Goal: Information Seeking & Learning: Learn about a topic

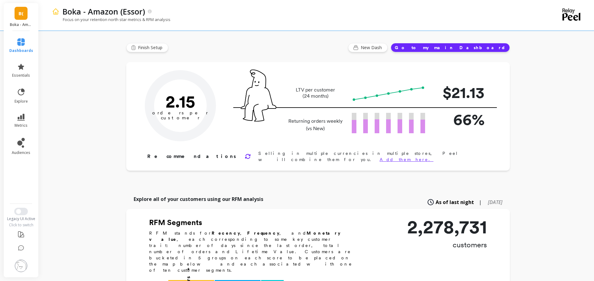
type input "Champions"
type input "249750"
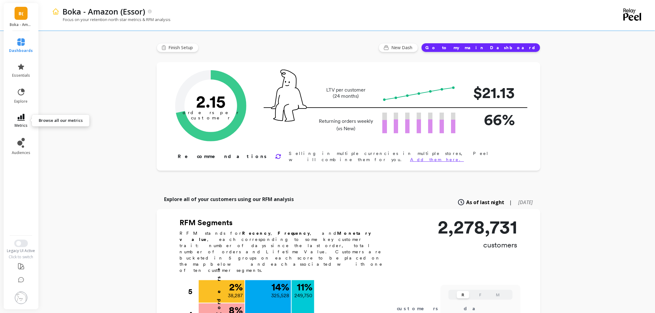
click at [17, 123] on span "metrics" at bounding box center [21, 125] width 13 height 5
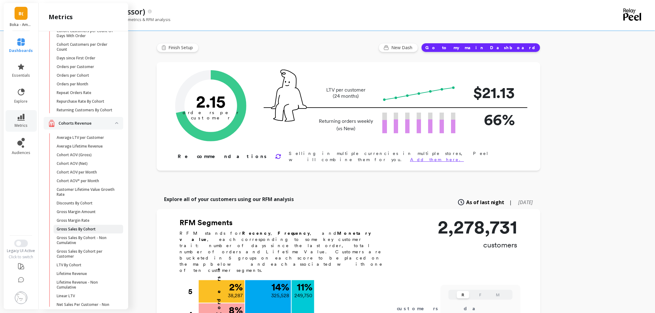
scroll to position [17, 0]
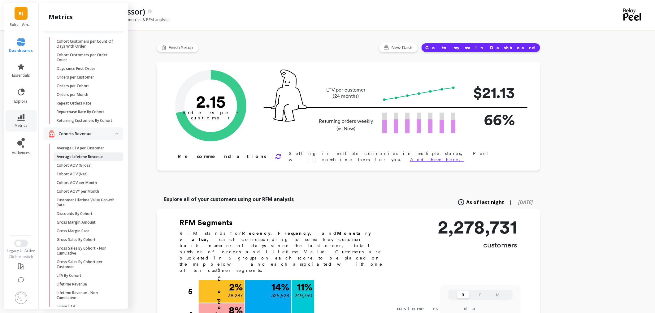
click at [90, 159] on p "Average Lifetime Revenue" at bounding box center [80, 156] width 46 height 5
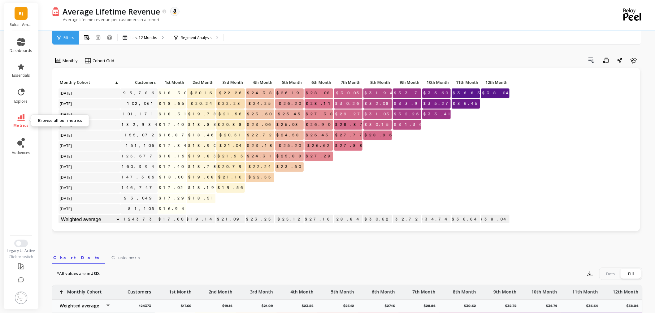
click at [15, 126] on span "metrics" at bounding box center [21, 125] width 15 height 5
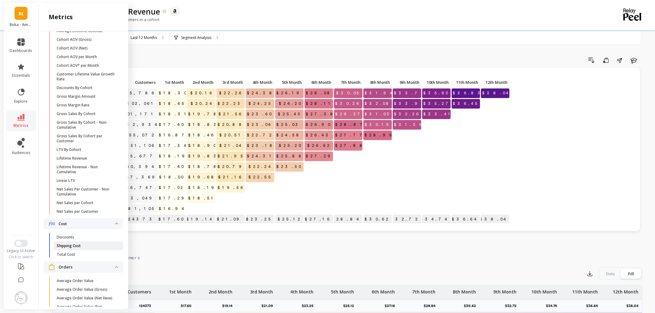
scroll to position [154, 0]
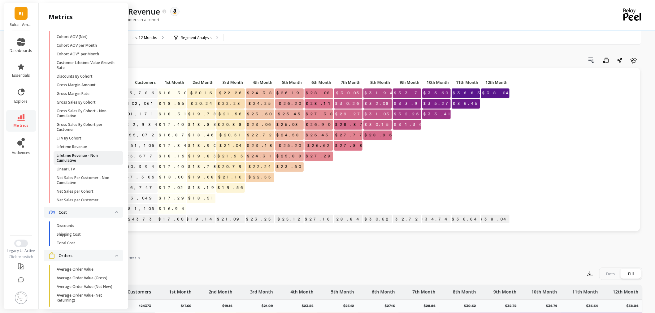
click at [76, 163] on p "Lifetime Revenue - Non Cumulative" at bounding box center [86, 158] width 59 height 10
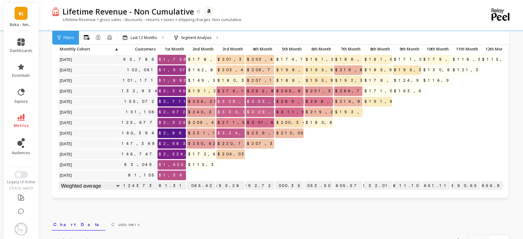
scroll to position [34, 0]
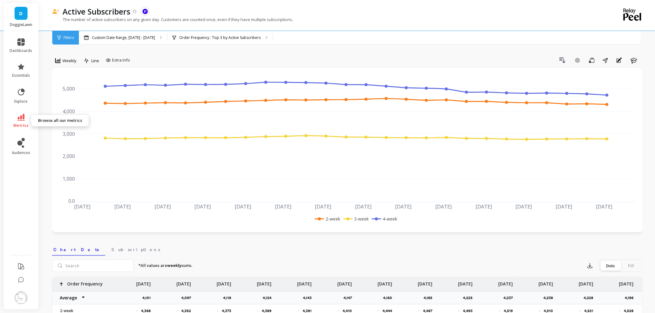
click at [19, 124] on span "metrics" at bounding box center [21, 125] width 15 height 5
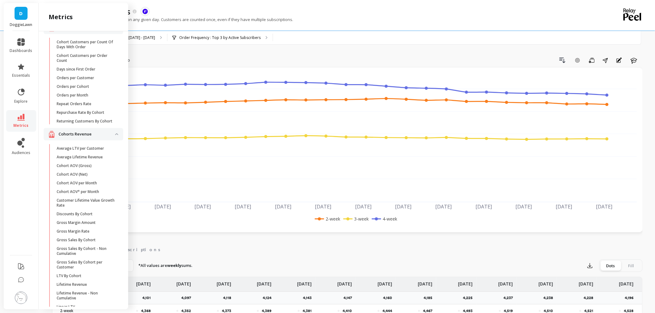
scroll to position [85, 0]
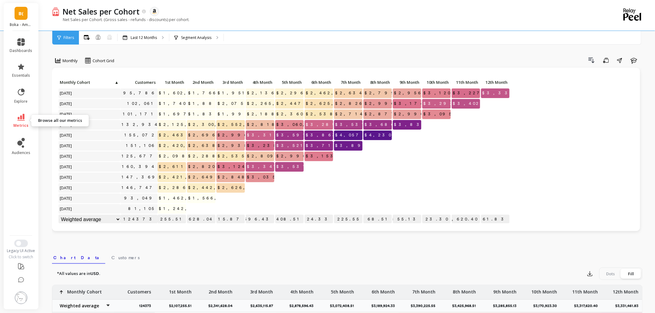
click at [20, 117] on icon at bounding box center [20, 117] width 7 height 7
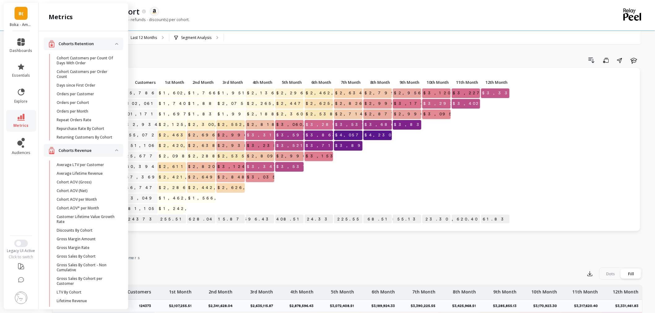
scroll to position [85, 0]
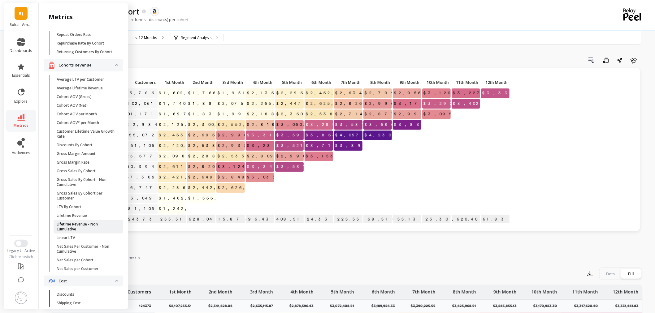
click at [70, 230] on p "Lifetime Revenue - Non Cumulative" at bounding box center [86, 227] width 59 height 10
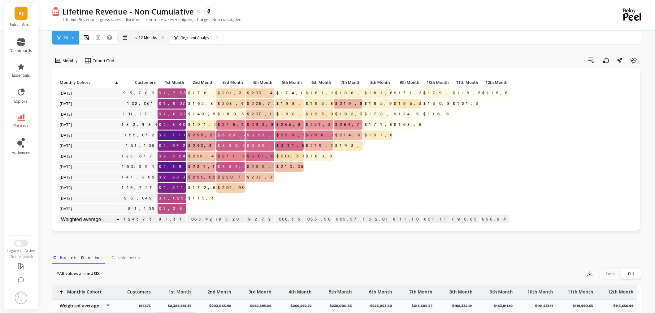
click at [148, 39] on p "Last 12 Months" at bounding box center [144, 37] width 26 height 5
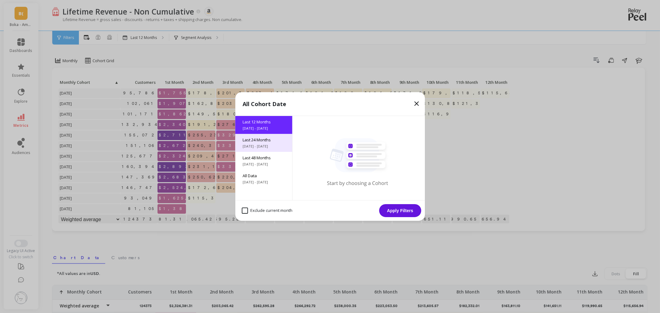
click at [263, 146] on span "9/30/2023 - 9/30/2025" at bounding box center [264, 146] width 42 height 5
click at [400, 211] on button "Apply Filters" at bounding box center [400, 210] width 42 height 13
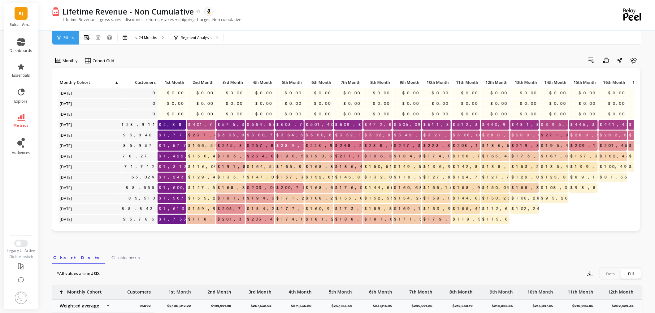
click at [11, 38] on link "dashboards" at bounding box center [21, 45] width 23 height 15
click at [23, 47] on link "dashboards" at bounding box center [21, 45] width 23 height 15
click at [16, 50] on span "dashboards" at bounding box center [21, 50] width 23 height 5
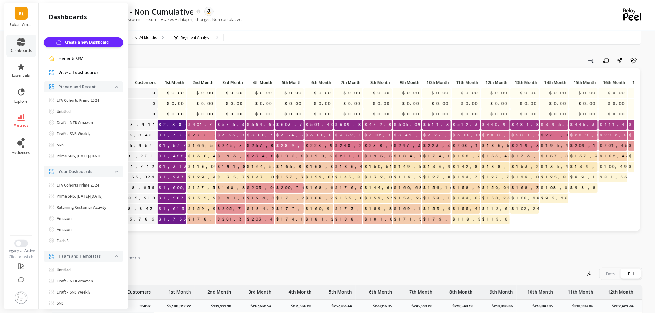
click at [76, 57] on span "Home & RFM" at bounding box center [71, 58] width 25 height 6
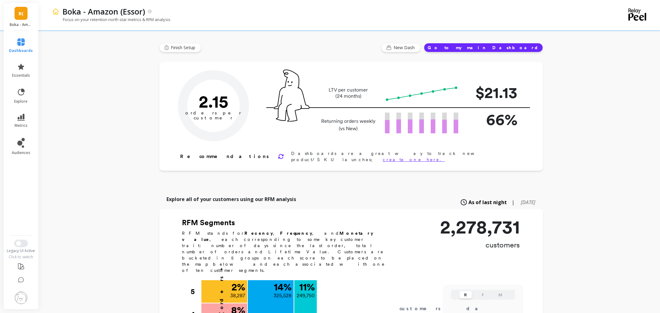
type input "Champions"
type input "249750"
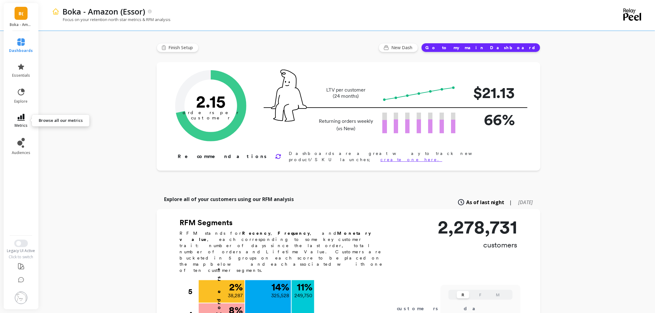
click at [24, 119] on link "metrics" at bounding box center [21, 121] width 24 height 14
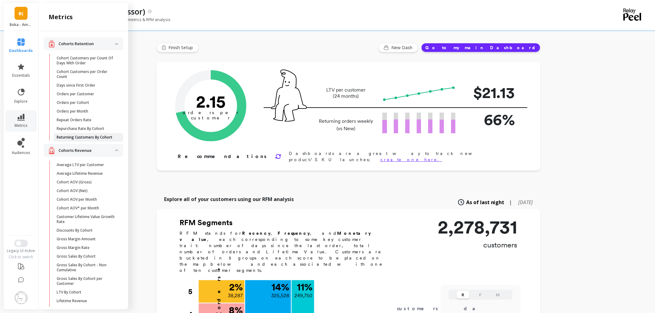
click at [89, 140] on p "Returning Customers By Cohort" at bounding box center [85, 137] width 56 height 5
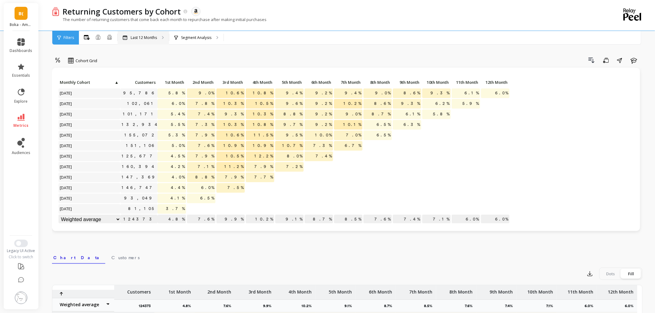
click at [146, 41] on div "Last 12 Months" at bounding box center [143, 38] width 51 height 14
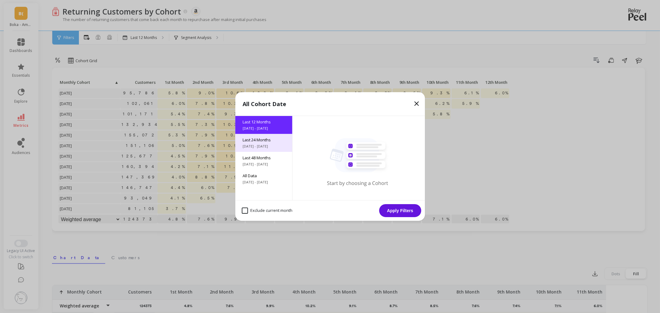
click at [258, 146] on span "9/30/2023 - 9/30/2025" at bounding box center [264, 146] width 42 height 5
click at [386, 206] on button "Apply Filters" at bounding box center [400, 210] width 42 height 13
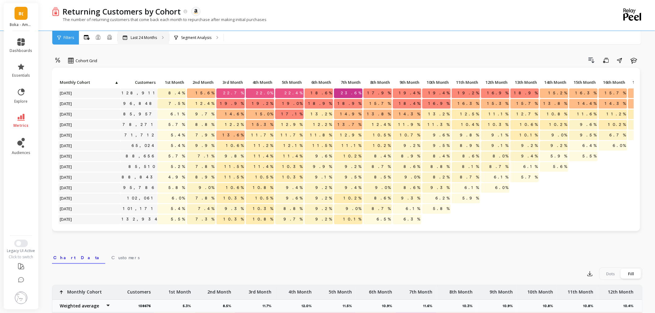
click at [137, 37] on p "Last 24 Months" at bounding box center [144, 37] width 26 height 5
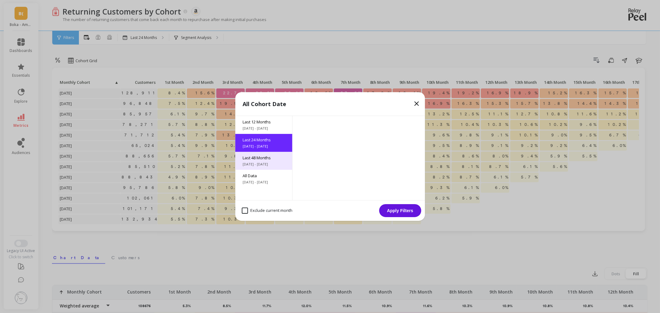
click at [263, 162] on span "9/30/2021 - 9/30/2025" at bounding box center [264, 164] width 42 height 5
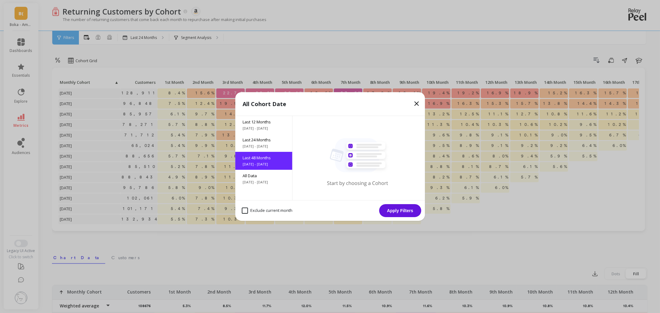
click at [412, 213] on button "Apply Filters" at bounding box center [400, 210] width 42 height 13
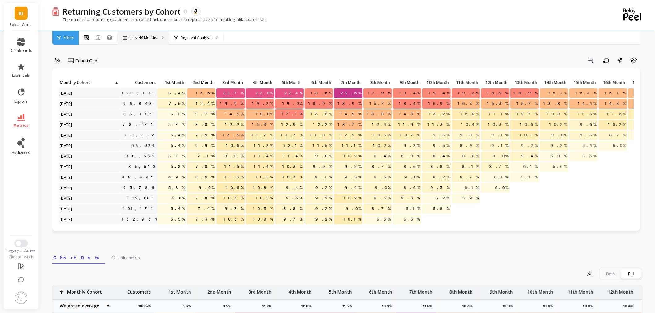
click at [142, 41] on div "Last 48 Months" at bounding box center [143, 38] width 51 height 14
click at [143, 37] on p "Last 48 Months" at bounding box center [144, 37] width 26 height 5
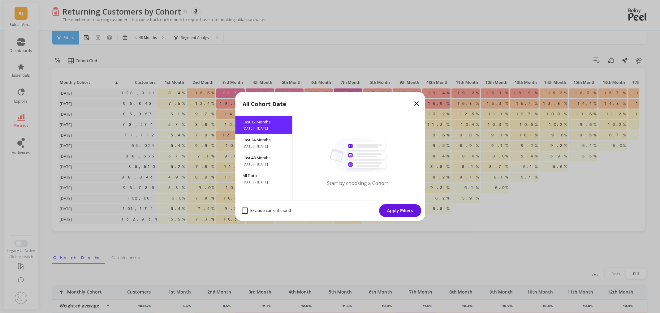
click at [392, 210] on button "Apply Filters" at bounding box center [400, 210] width 42 height 13
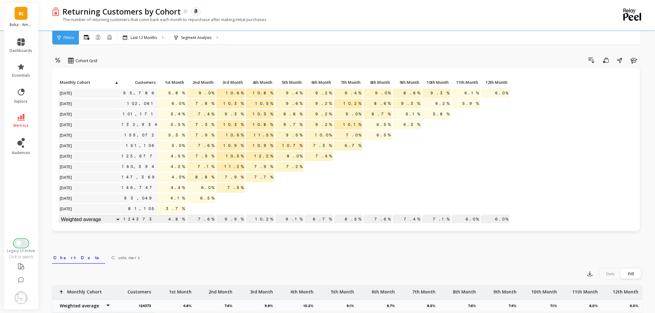
click at [22, 243] on button "Switch to New UI" at bounding box center [21, 243] width 14 height 7
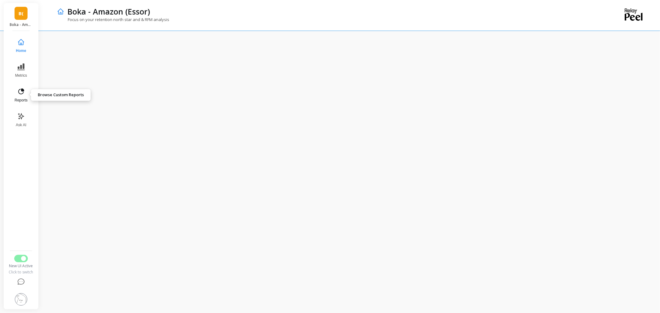
click at [23, 95] on button "Reports" at bounding box center [21, 95] width 20 height 22
